Goal: Navigation & Orientation: Find specific page/section

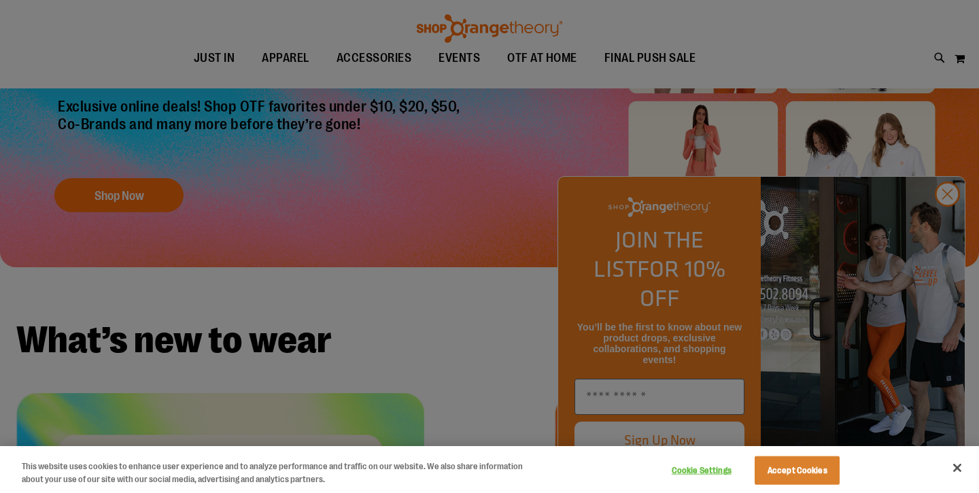
scroll to position [157, 0]
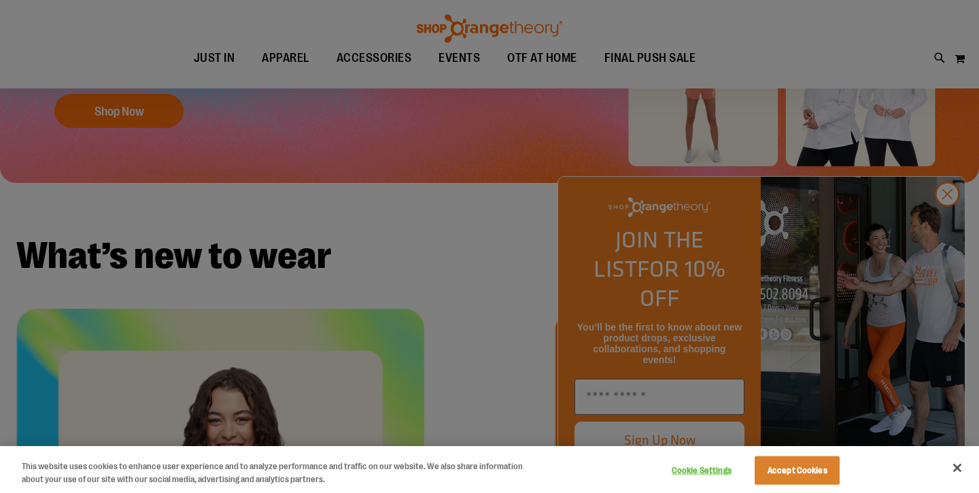
click at [939, 216] on div at bounding box center [489, 246] width 979 height 493
click at [943, 227] on div at bounding box center [489, 246] width 979 height 493
click at [947, 234] on div at bounding box center [489, 246] width 979 height 493
click at [947, 225] on div at bounding box center [489, 246] width 979 height 493
click at [965, 460] on button "Close" at bounding box center [957, 468] width 30 height 30
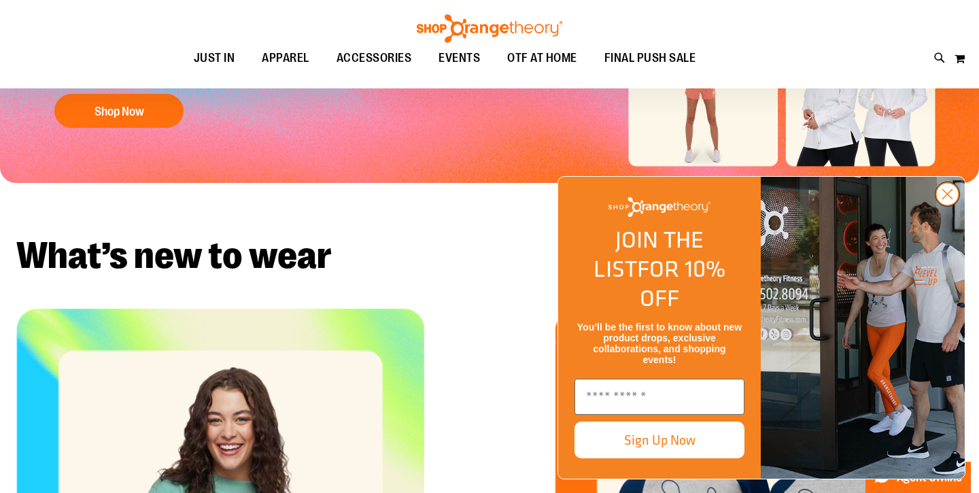
click at [947, 199] on icon "Close dialog" at bounding box center [948, 195] width 10 height 10
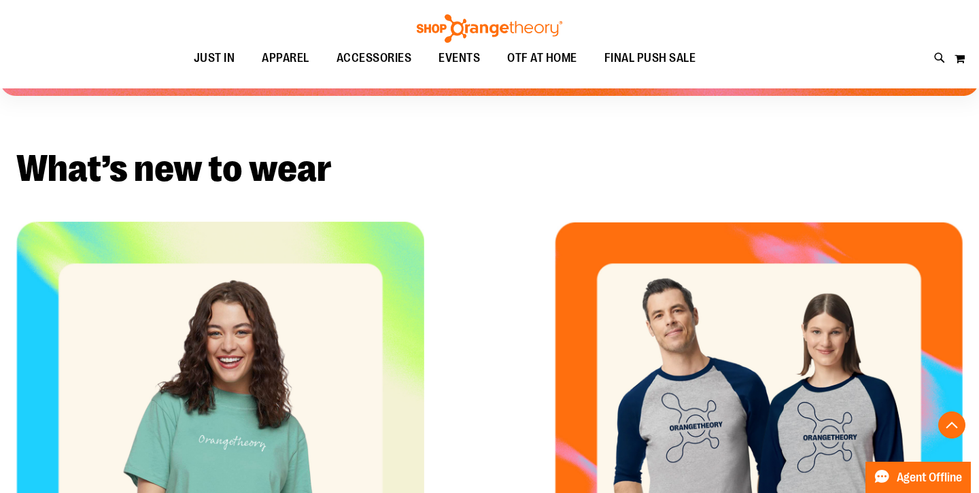
scroll to position [0, 0]
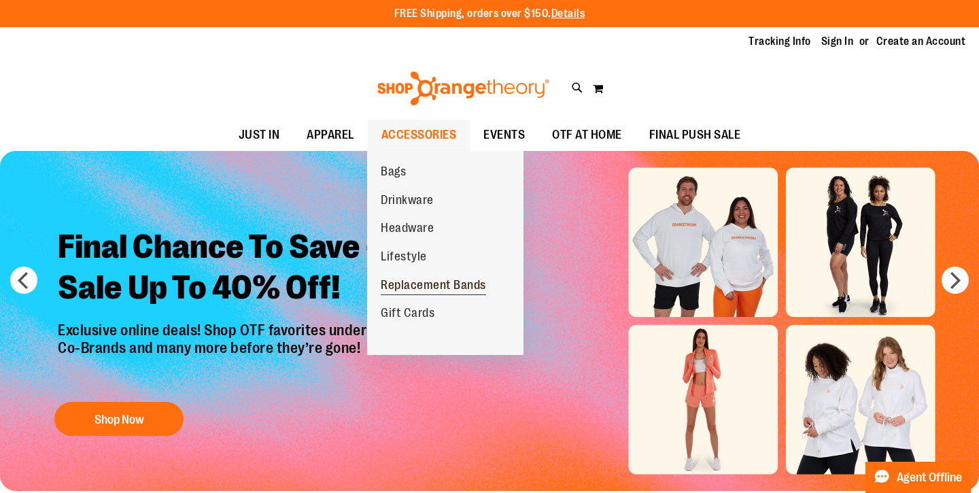
click at [426, 294] on span "Replacement Bands" at bounding box center [433, 286] width 105 height 17
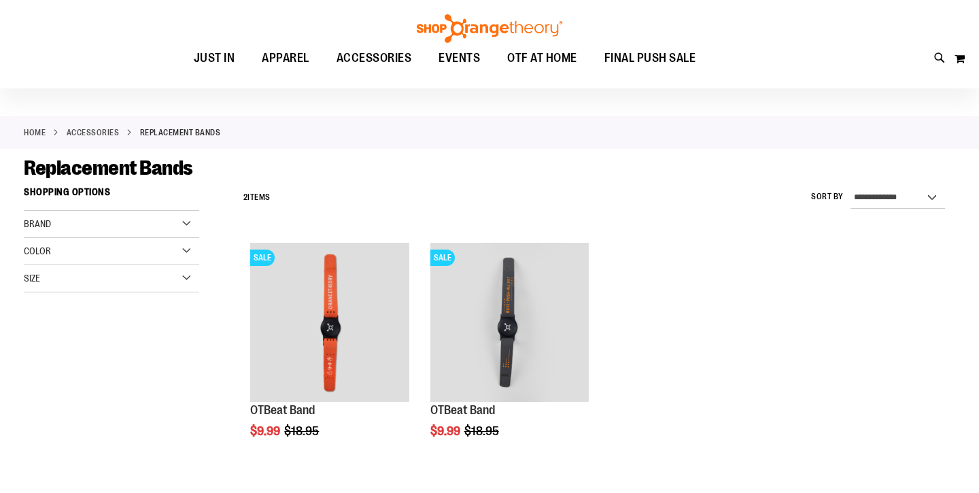
scroll to position [35, 0]
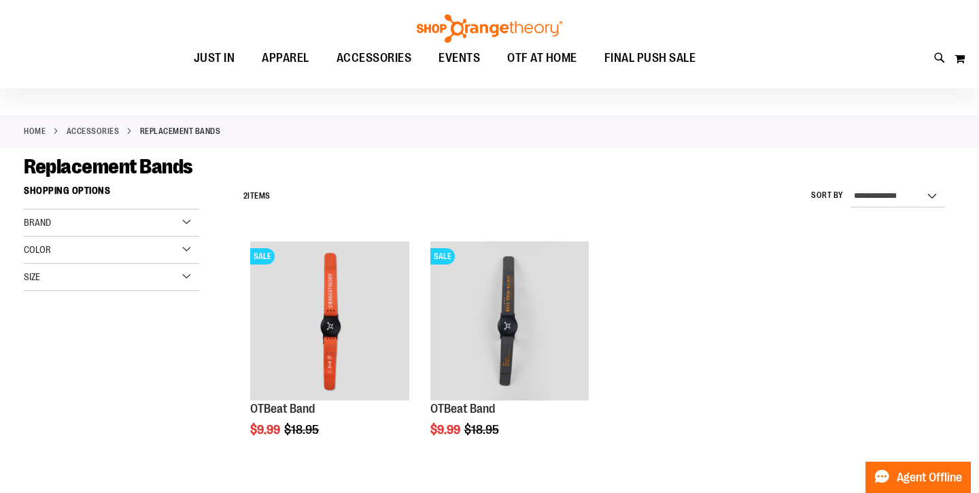
click at [434, 32] on img at bounding box center [490, 28] width 150 height 29
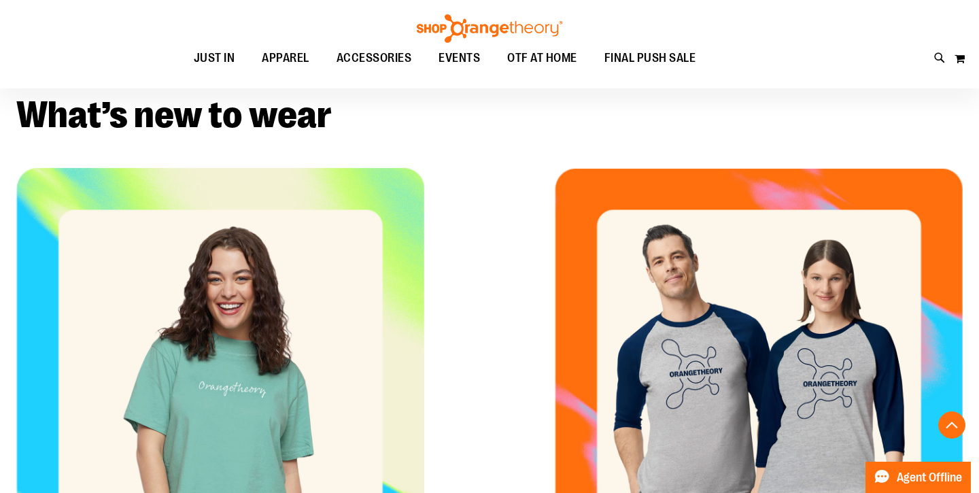
scroll to position [458, 0]
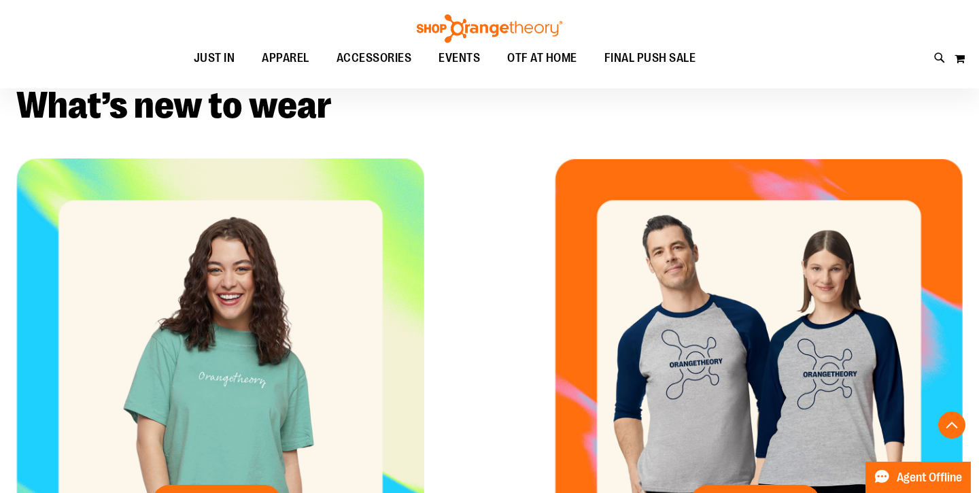
click at [519, 22] on img at bounding box center [490, 28] width 150 height 29
